Goal: Check status

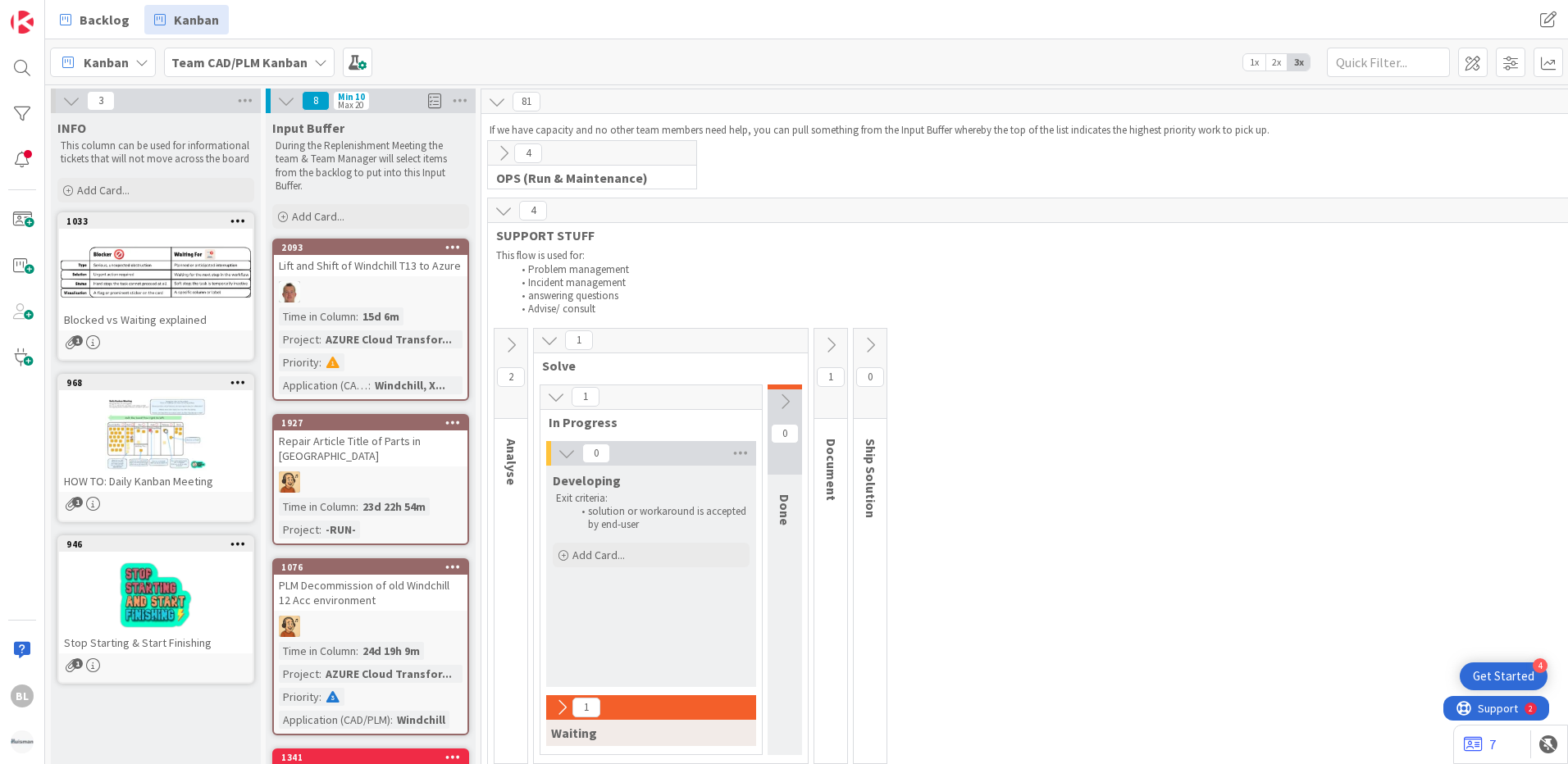
scroll to position [677, 821]
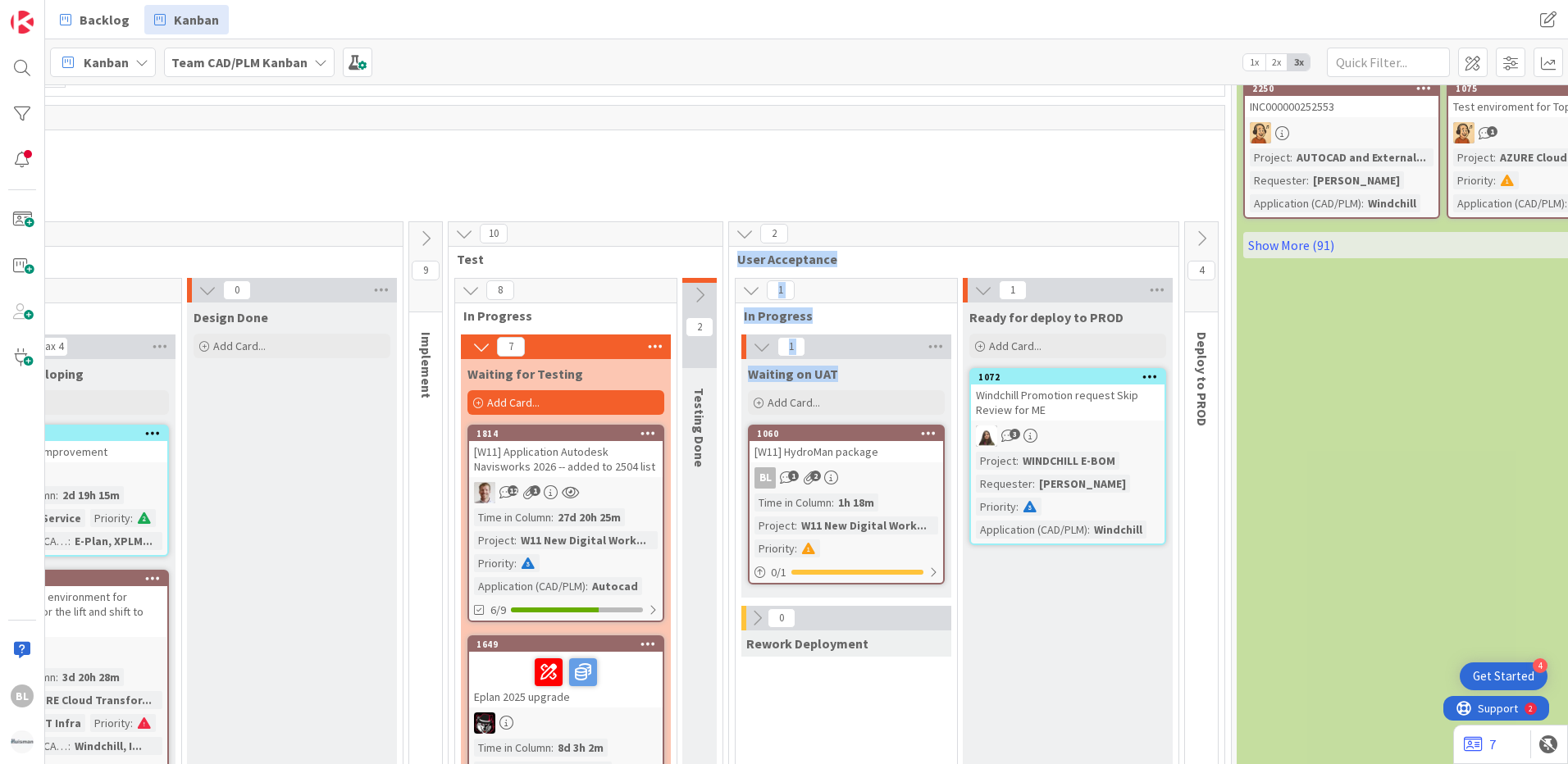
click at [876, 487] on div "BL 1 2" at bounding box center [847, 478] width 194 height 21
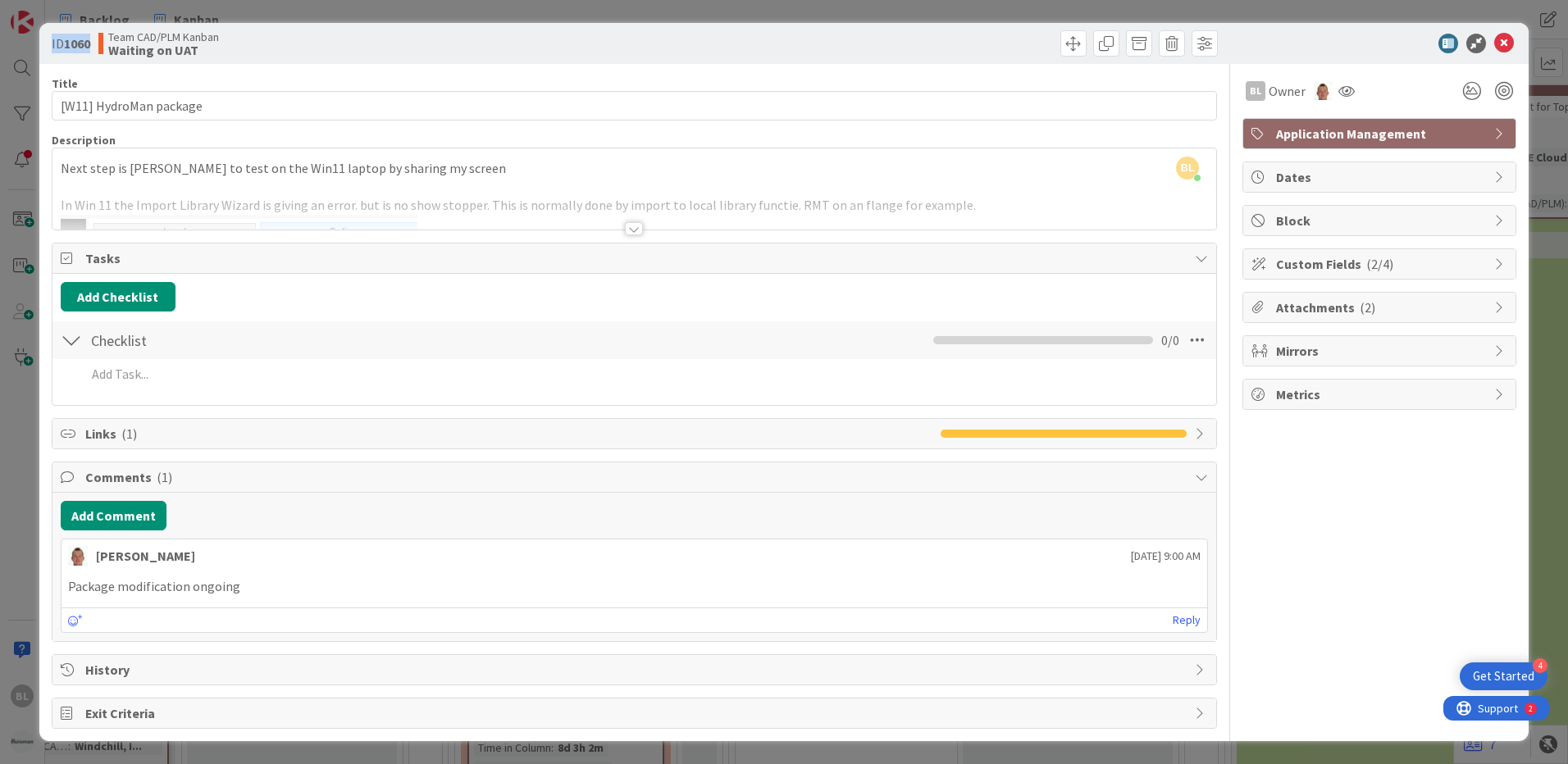
drag, startPoint x: 96, startPoint y: 39, endPoint x: 48, endPoint y: 45, distance: 48.4
click at [48, 45] on div "ID 1060 Team CAD/PLM Kanban Waiting on UAT" at bounding box center [784, 44] width 1489 height 41
click at [1340, 46] on div at bounding box center [1370, 44] width 290 height 19
click at [1504, 42] on icon at bounding box center [1504, 44] width 19 height 19
drag, startPoint x: 848, startPoint y: 451, endPoint x: 1502, endPoint y: 46, distance: 769.2
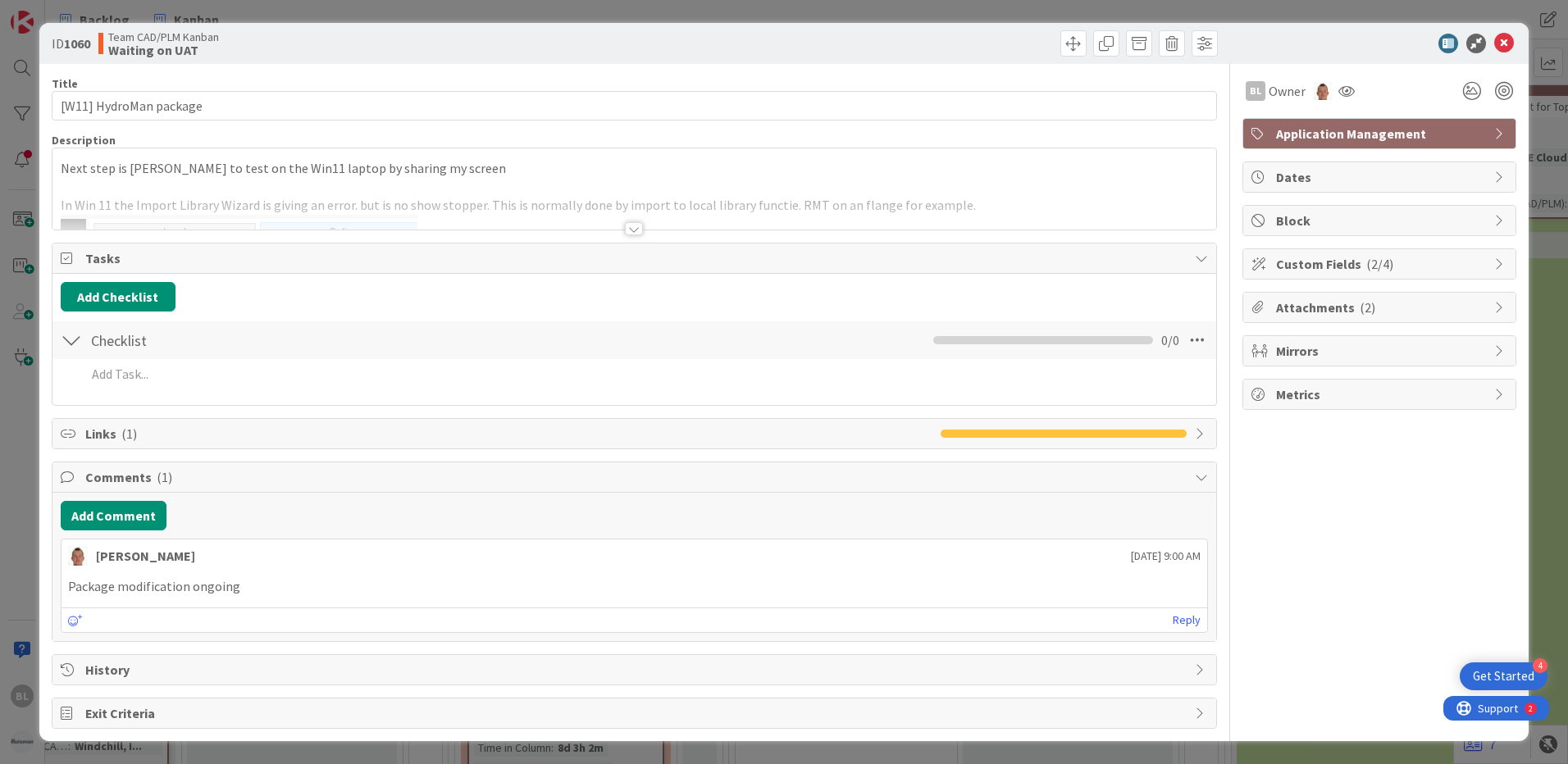
click at [1502, 46] on icon at bounding box center [1504, 44] width 19 height 19
drag, startPoint x: 848, startPoint y: 463, endPoint x: 1500, endPoint y: 42, distance: 776.1
click at [1500, 42] on icon at bounding box center [1504, 44] width 19 height 19
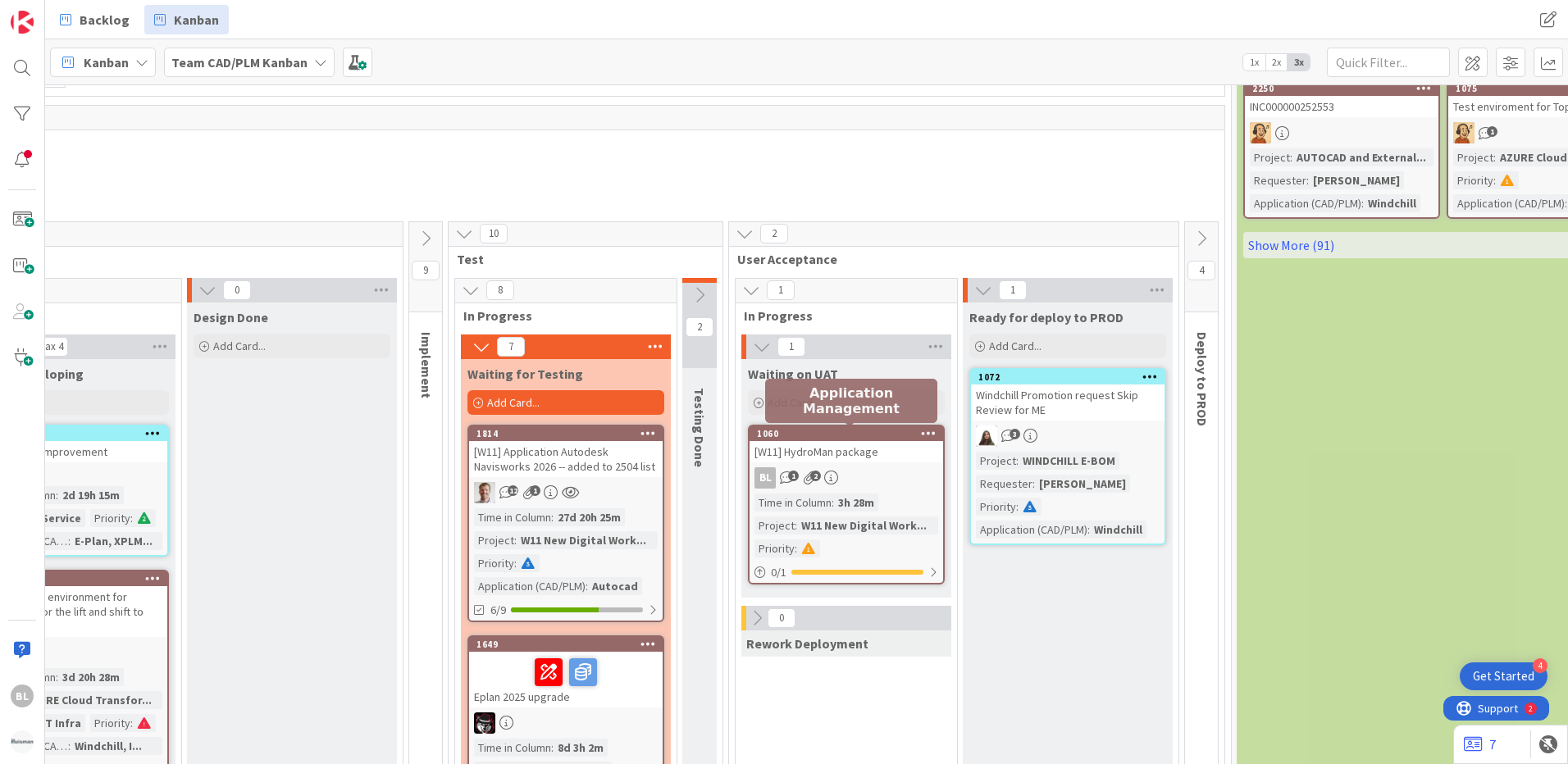
click at [806, 447] on div "[W11] HydroMan package" at bounding box center [847, 452] width 194 height 21
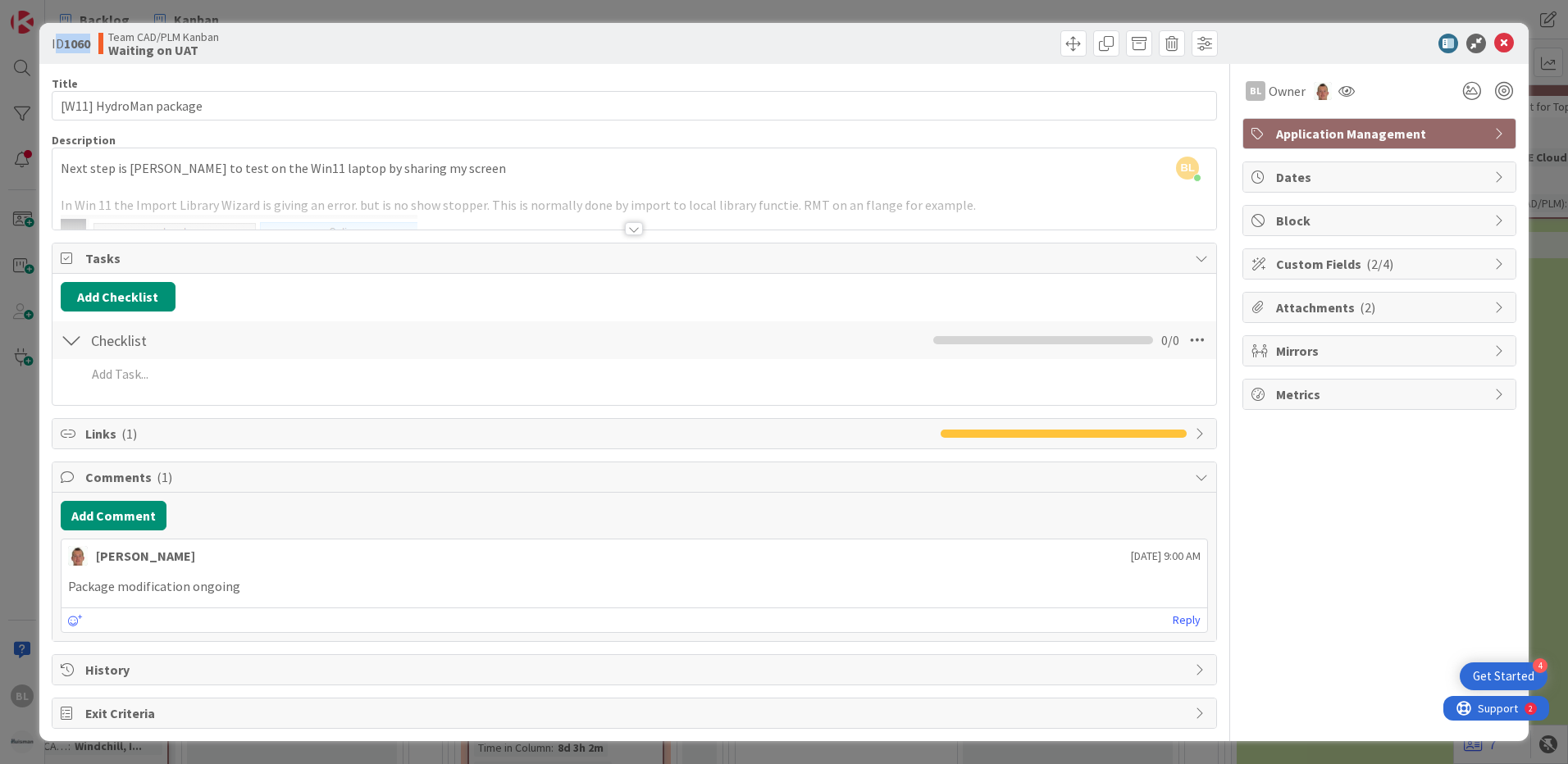
drag, startPoint x: 93, startPoint y: 45, endPoint x: 55, endPoint y: 46, distance: 38.0
click at [55, 46] on div "ID 1060 Team CAD/PLM Kanban Waiting on UAT" at bounding box center [340, 43] width 579 height 26
copy span "D 1060"
